Goal: Information Seeking & Learning: Find specific fact

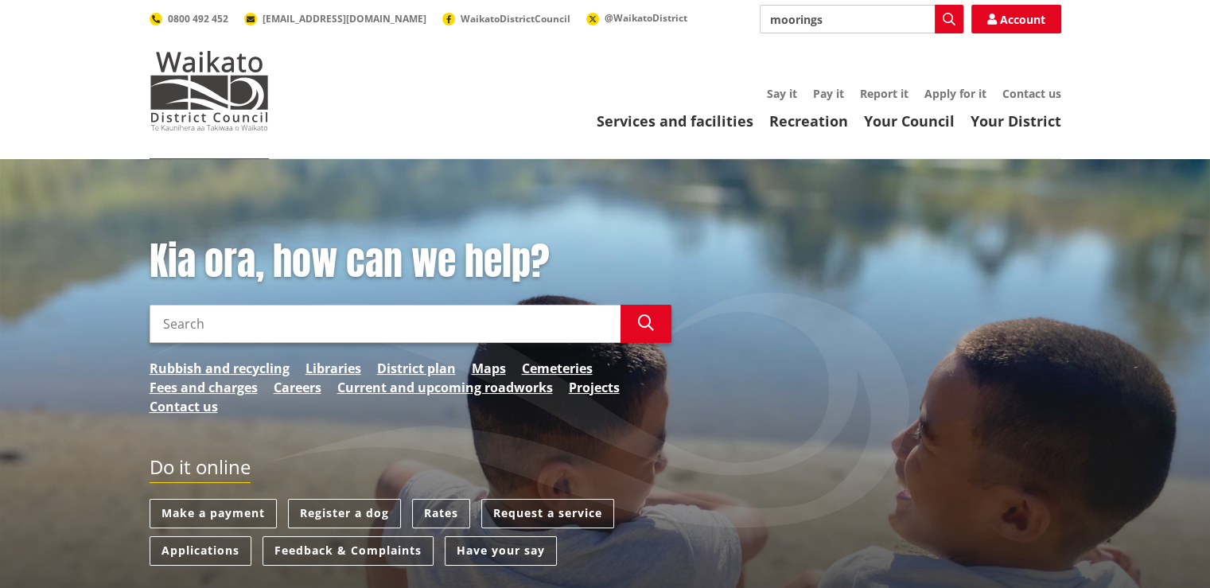
type input "moorings"
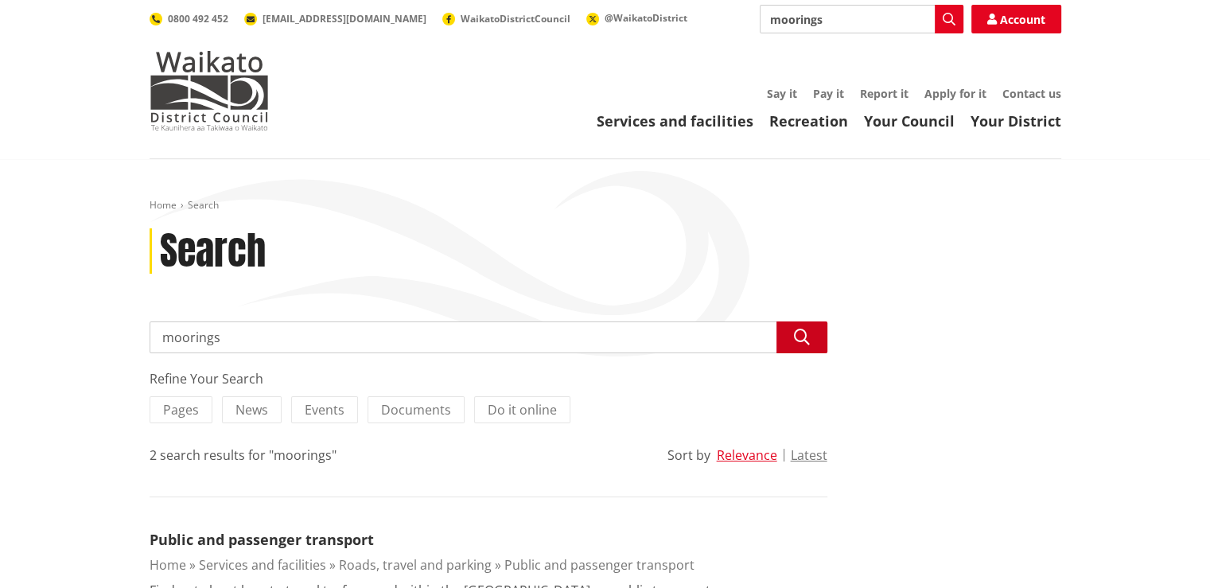
click at [797, 325] on button "Search" at bounding box center [802, 337] width 51 height 32
click at [233, 344] on input "moorings" at bounding box center [489, 337] width 678 height 32
type input "moorings for sale"
click at [816, 343] on button "Search" at bounding box center [802, 337] width 51 height 32
